Goal: Information Seeking & Learning: Check status

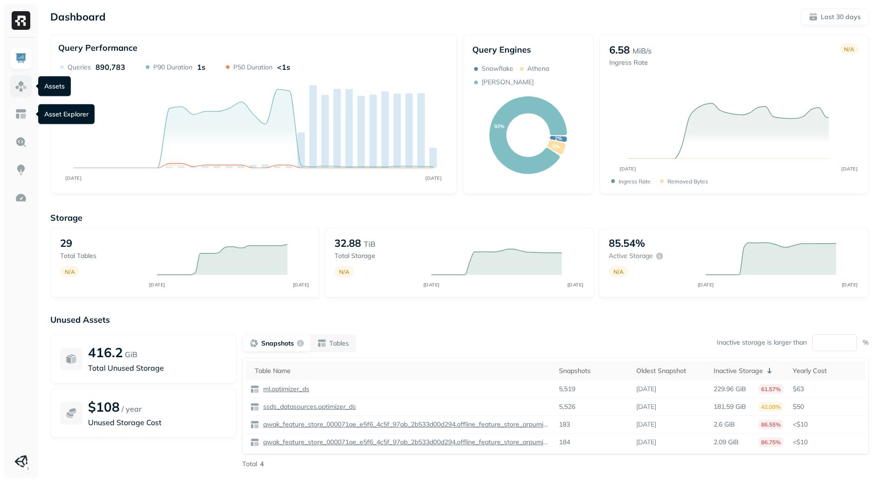
click at [20, 85] on img at bounding box center [21, 86] width 12 height 12
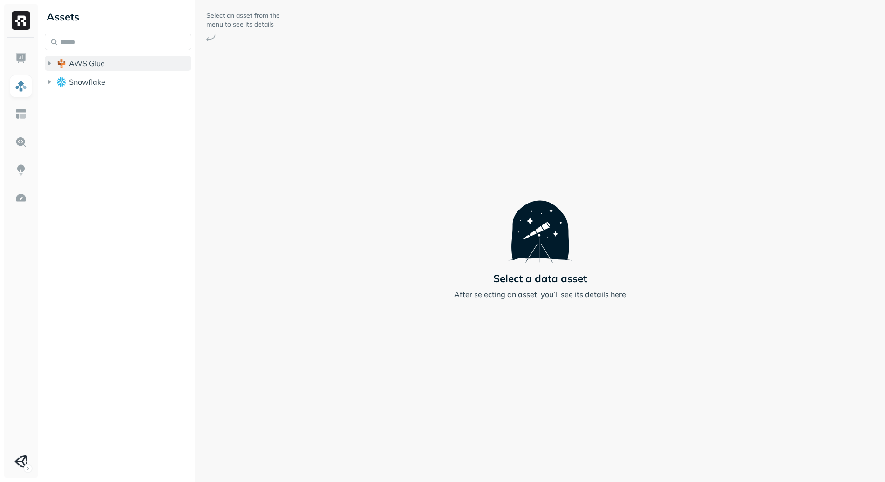
click at [108, 66] on button "AWS Glue" at bounding box center [118, 63] width 146 height 15
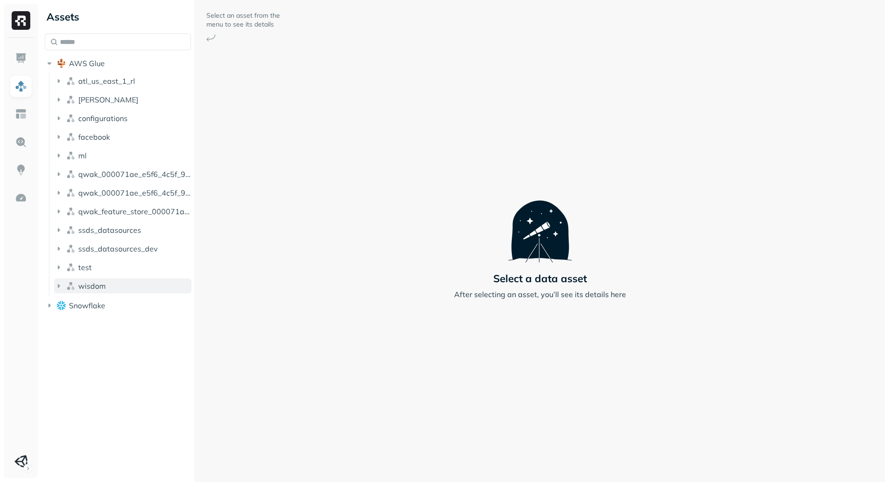
click at [114, 278] on button "wisdom" at bounding box center [122, 285] width 137 height 15
click at [118, 302] on button "Tables ( 2 )" at bounding box center [127, 303] width 129 height 15
click at [140, 322] on link "analytics_ssds" at bounding box center [133, 321] width 120 height 15
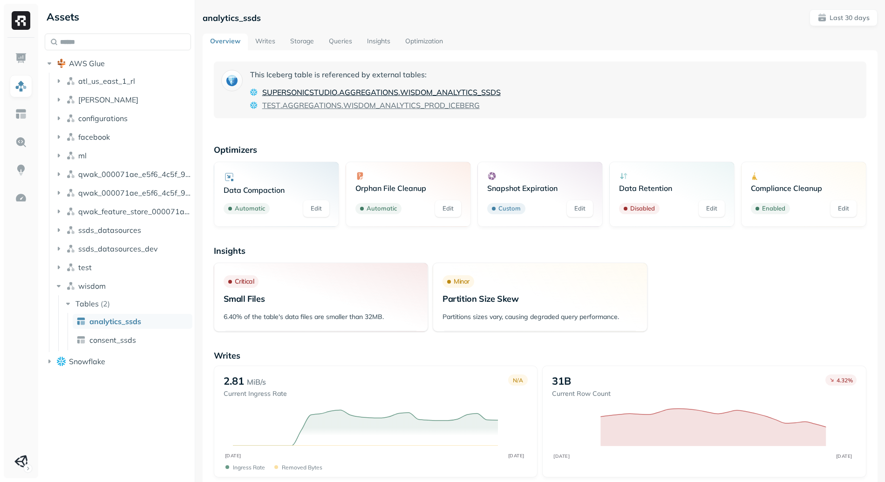
click at [341, 93] on span "AGGREGATIONS" at bounding box center [368, 92] width 59 height 11
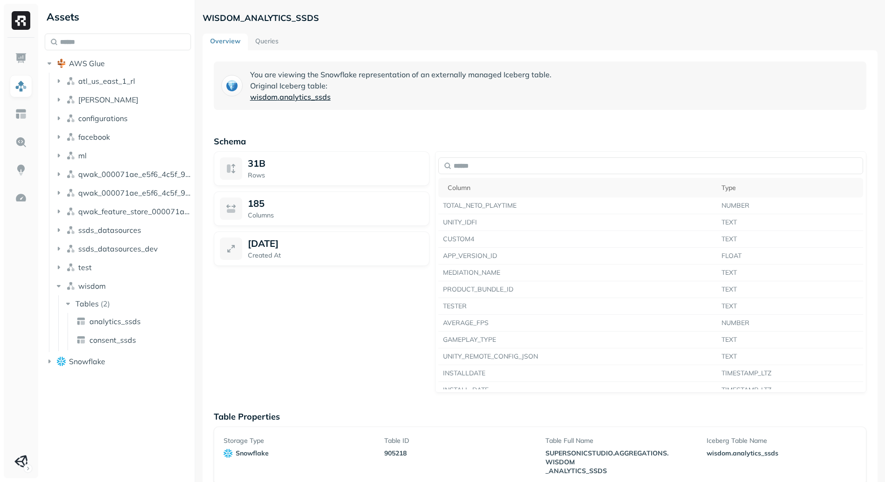
click at [304, 95] on span "analytics_ssds" at bounding box center [304, 96] width 51 height 11
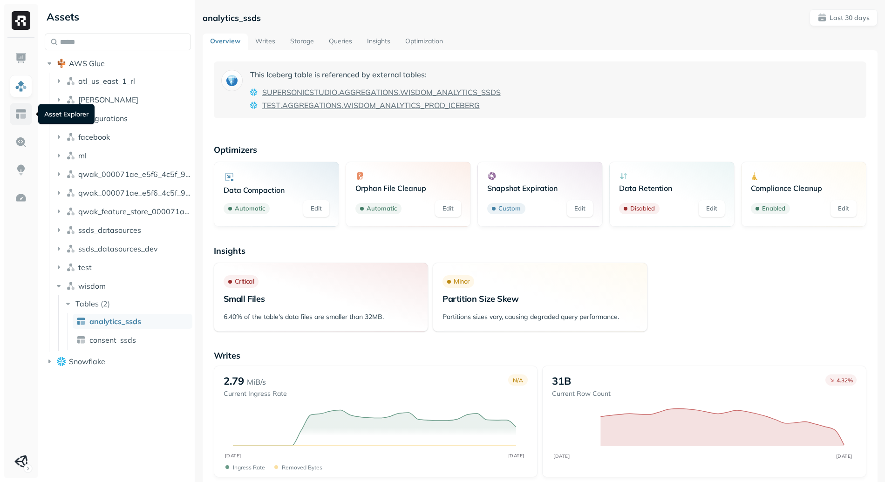
click at [24, 116] on img at bounding box center [21, 114] width 12 height 12
click at [24, 139] on img at bounding box center [21, 142] width 12 height 12
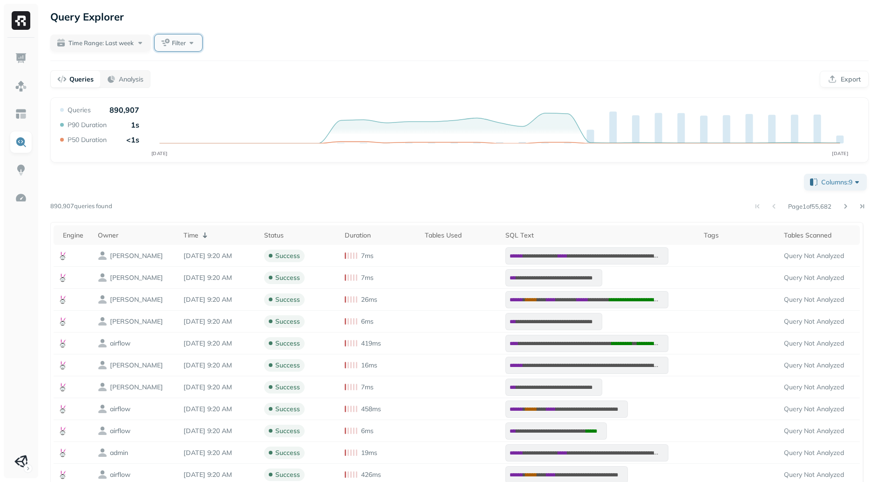
click at [179, 42] on span "Filter" at bounding box center [179, 43] width 14 height 9
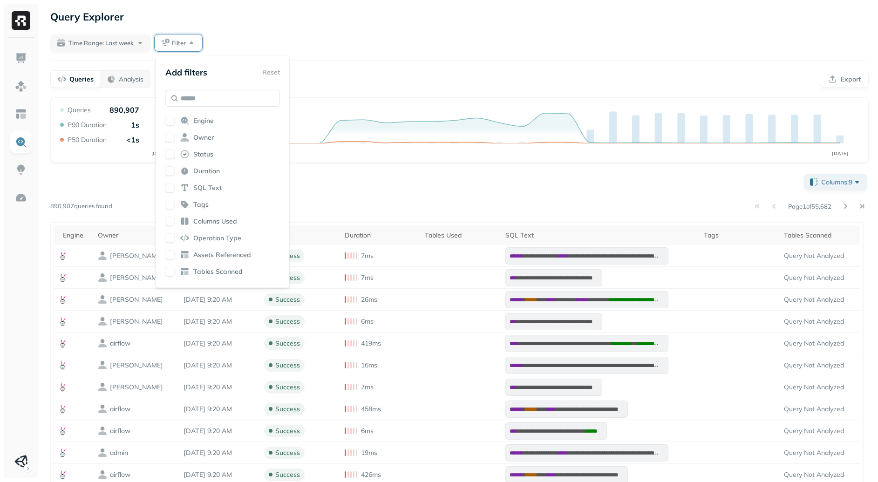
click at [169, 121] on button "button" at bounding box center [169, 120] width 9 height 9
click at [296, 58] on div "**********" at bounding box center [459, 303] width 837 height 606
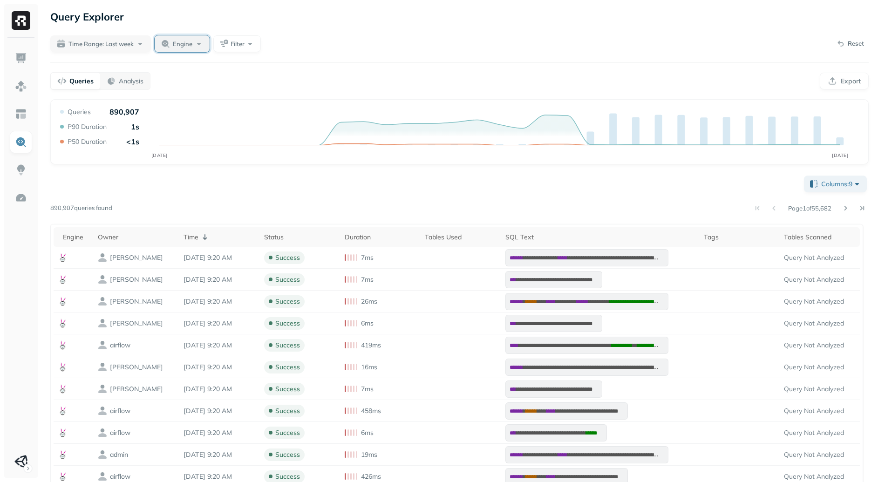
click at [181, 41] on span "Engine" at bounding box center [183, 44] width 20 height 9
click at [145, 101] on icon at bounding box center [145, 102] width 9 height 4
click at [376, 51] on div "Time Range: Last week Engine: [PERSON_NAME] Reset" at bounding box center [459, 43] width 818 height 19
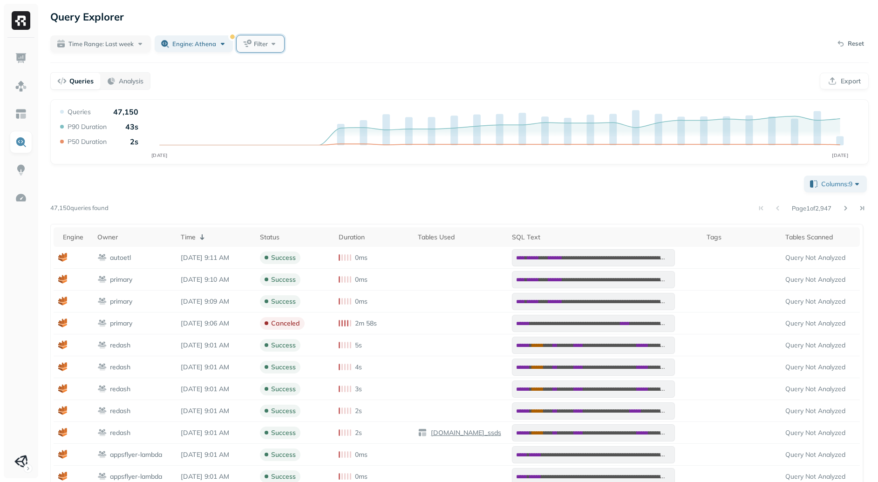
click at [267, 48] on span "Filter" at bounding box center [261, 44] width 14 height 9
type input "**"
click at [291, 125] on span "atus" at bounding box center [288, 121] width 14 height 8
click at [284, 187] on div "**********" at bounding box center [459, 387] width 818 height 426
click at [260, 45] on span "Status" at bounding box center [264, 44] width 19 height 9
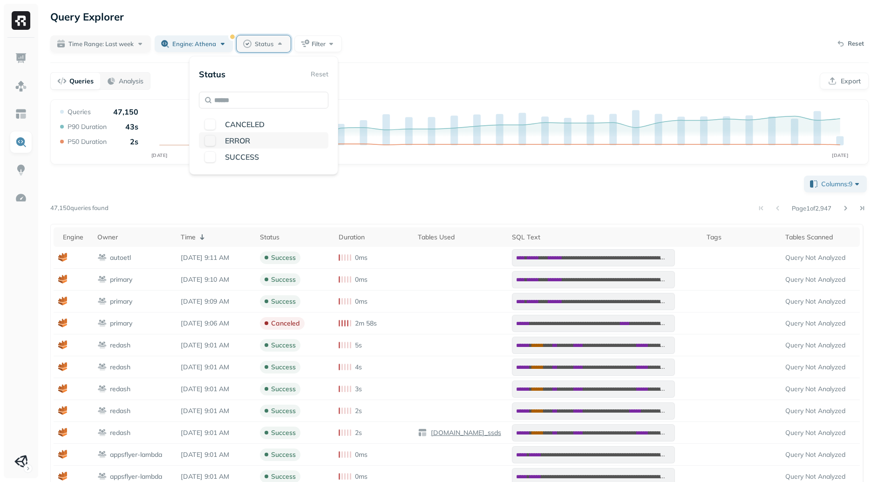
click at [240, 139] on span "ERROR" at bounding box center [237, 140] width 25 height 9
click at [432, 201] on div "**********" at bounding box center [459, 387] width 818 height 426
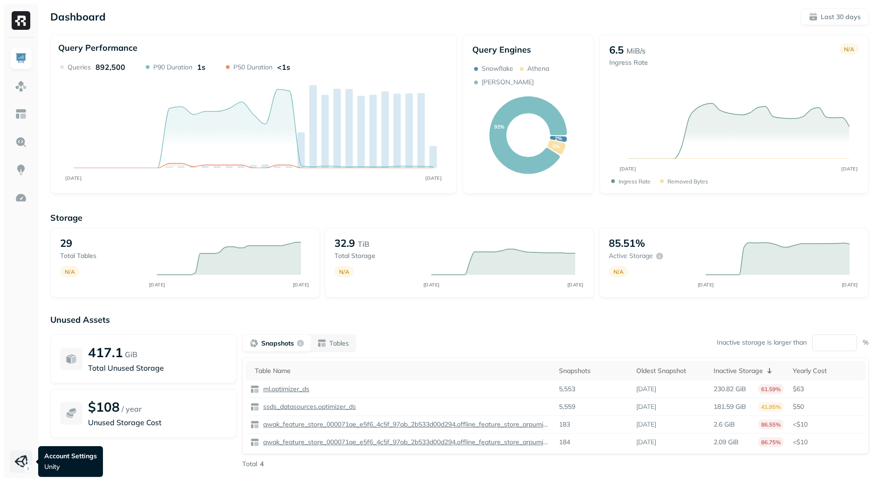
click at [20, 466] on html "Dashboard Last 30 days Query Performance AUG 19 SEP 18 Queries 892,500 P90 Dura…" at bounding box center [439, 259] width 878 height 518
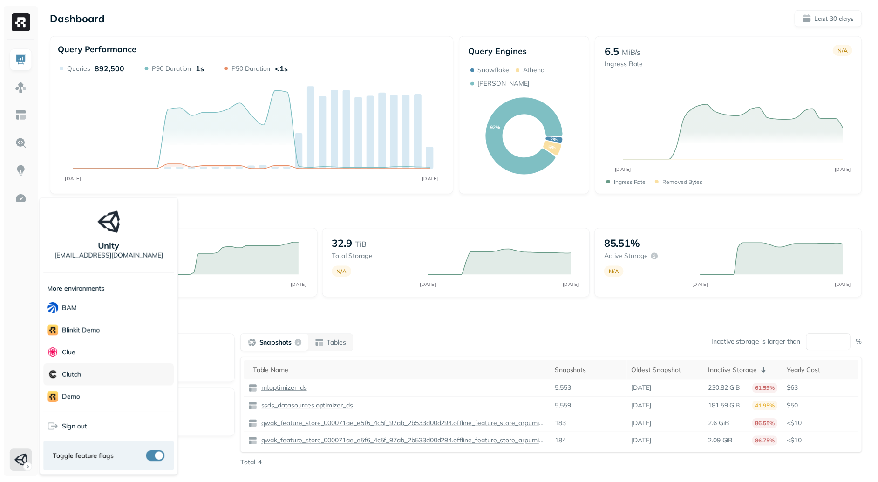
scroll to position [179, 0]
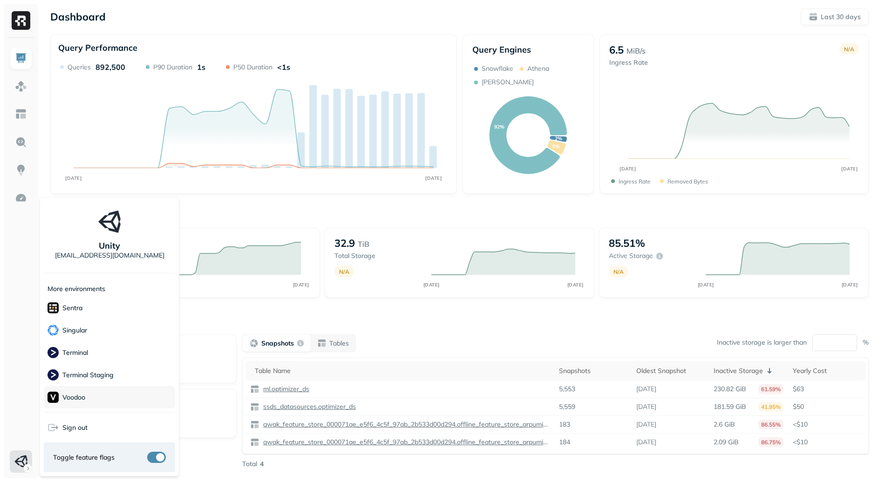
click at [104, 402] on div "Voodoo" at bounding box center [109, 397] width 131 height 22
click at [291, 203] on html "Dashboard Last 30 days Query Performance AUG 19 SEP 18 Queries 892,500 P90 Dura…" at bounding box center [442, 259] width 885 height 518
